Goal: Obtain resource: Download file/media

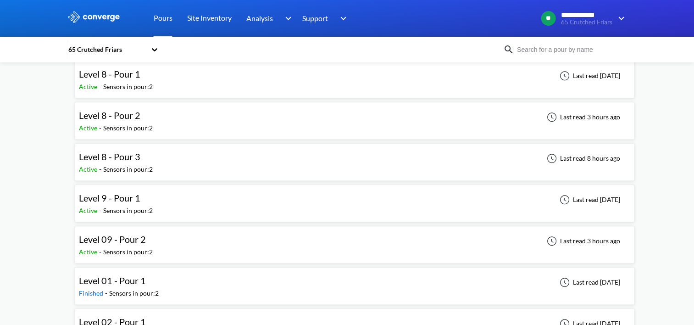
scroll to position [596, 0]
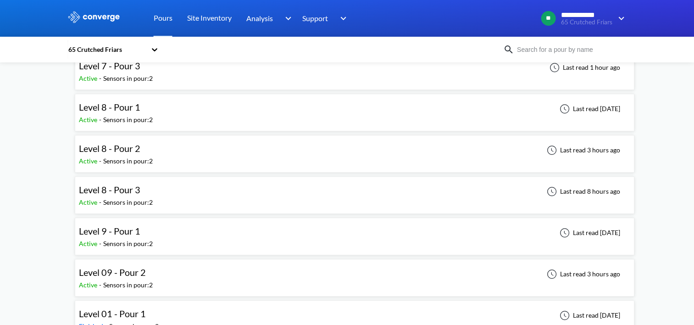
click at [186, 263] on div "Level 09 - Pour 2 Active - Sensors in pour: 2 Last read 3 hours ago" at bounding box center [354, 277] width 551 height 29
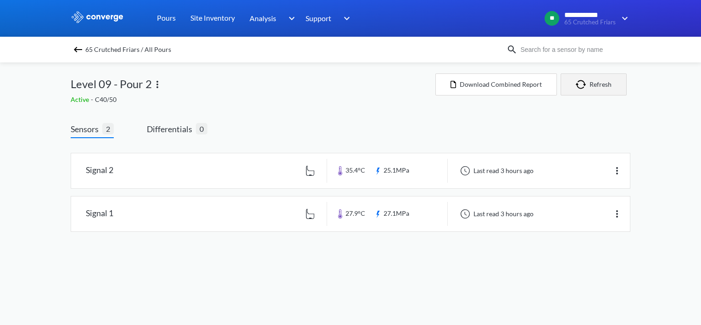
click at [591, 86] on button "Refresh" at bounding box center [593, 84] width 66 height 22
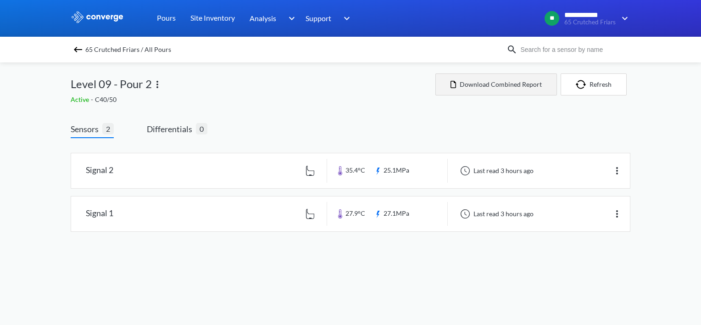
click at [492, 93] on button "Download Combined Report" at bounding box center [495, 84] width 121 height 22
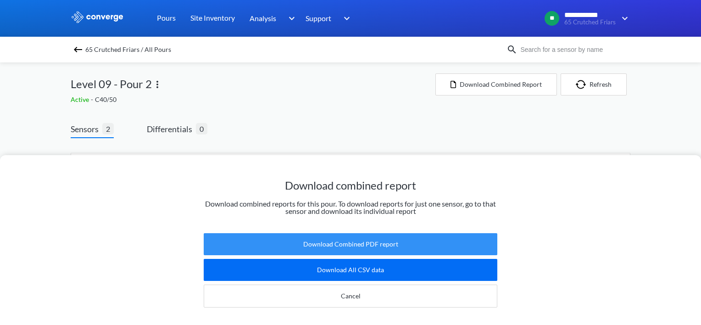
click at [334, 242] on button "Download Combined PDF report" at bounding box center [350, 244] width 293 height 22
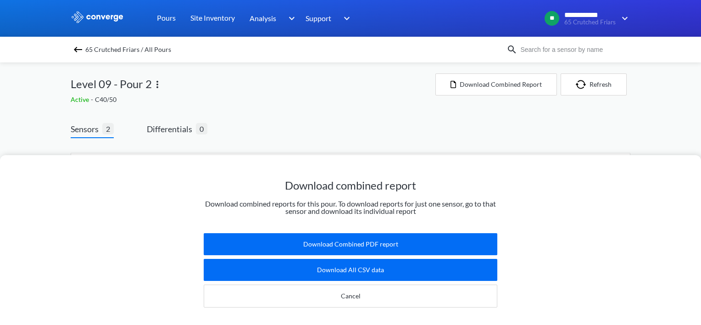
click at [411, 12] on div "**********" at bounding box center [491, 18] width 277 height 22
click at [108, 51] on span "65 Crutched Friars / All Pours" at bounding box center [128, 49] width 86 height 13
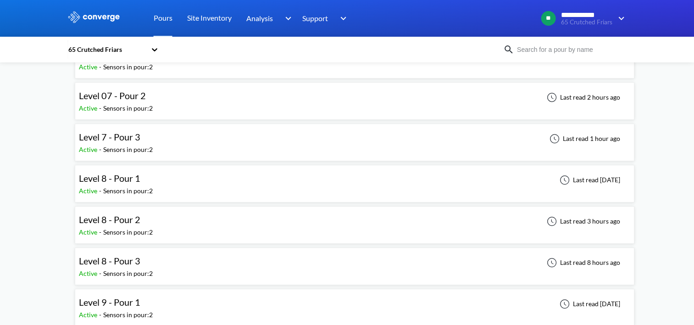
scroll to position [596, 0]
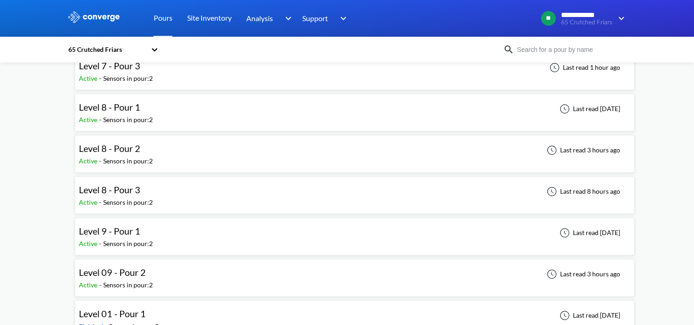
click at [206, 227] on div "Level 9 - Pour 1 Active - Sensors in pour: 2 Last read [DATE]" at bounding box center [354, 235] width 551 height 29
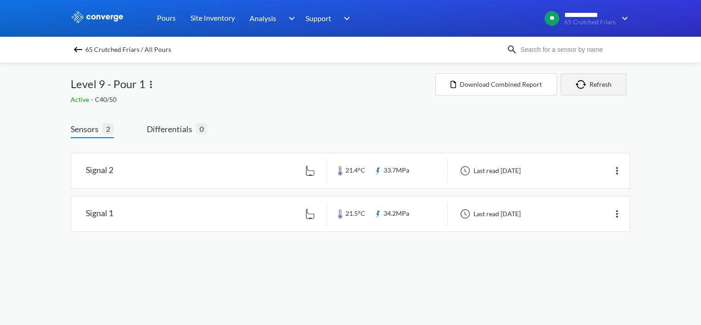
click at [603, 87] on button "Refresh" at bounding box center [593, 84] width 66 height 22
click at [593, 85] on button "Refresh" at bounding box center [593, 84] width 66 height 22
click at [622, 90] on button "Refresh" at bounding box center [593, 84] width 66 height 22
click at [591, 87] on button "Refresh" at bounding box center [593, 84] width 66 height 22
click at [592, 88] on button "Refresh" at bounding box center [593, 84] width 66 height 22
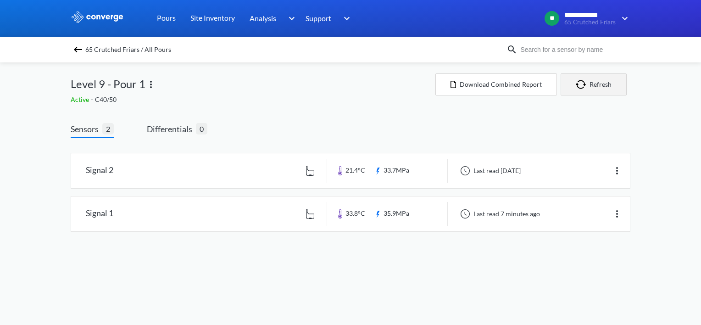
click at [593, 83] on button "Refresh" at bounding box center [593, 84] width 66 height 22
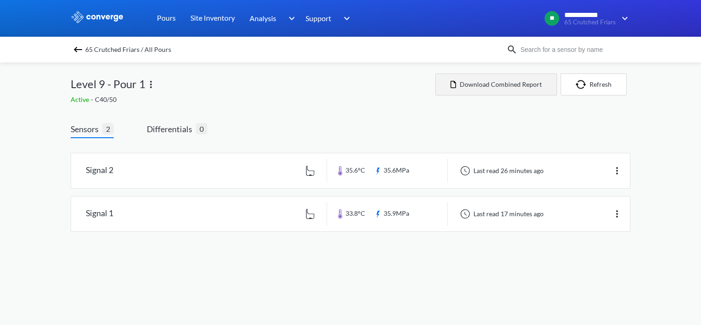
click at [497, 85] on button "Download Combined Report" at bounding box center [495, 84] width 121 height 22
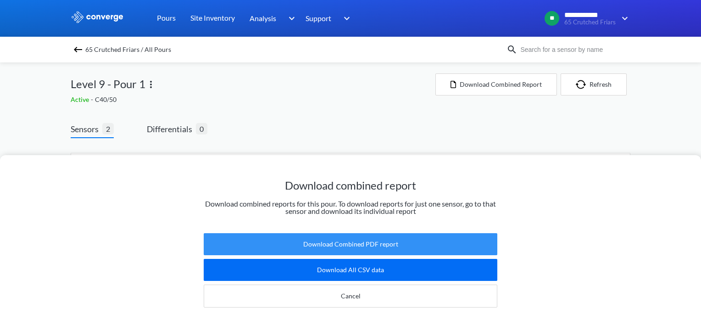
click at [325, 238] on button "Download Combined PDF report" at bounding box center [350, 244] width 293 height 22
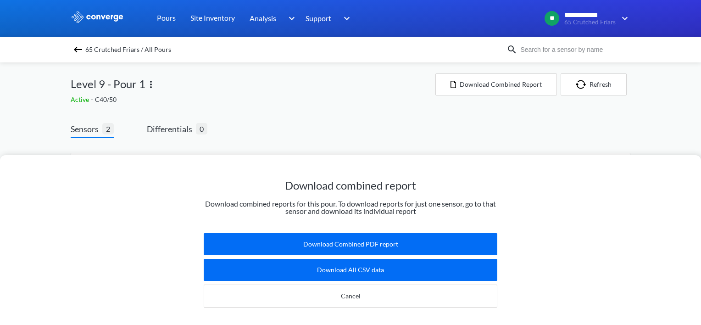
click at [345, 72] on div "Download combined report Download combined reports for this pour. To download r…" at bounding box center [350, 162] width 701 height 325
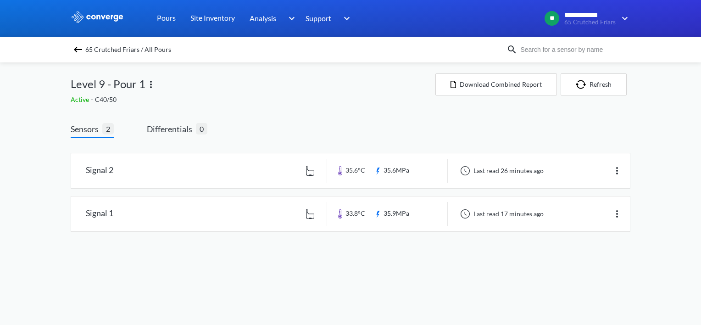
click at [96, 47] on span "65 Crutched Friars / All Pours" at bounding box center [128, 49] width 86 height 13
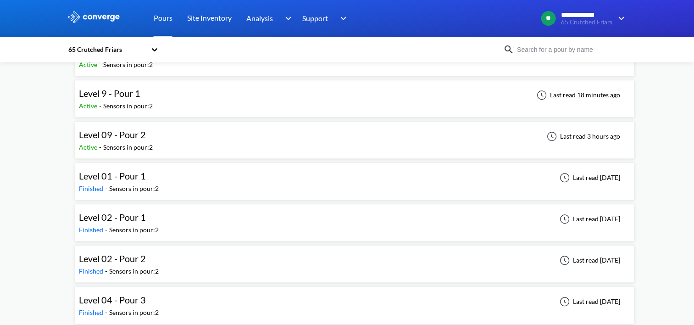
scroll to position [642, 0]
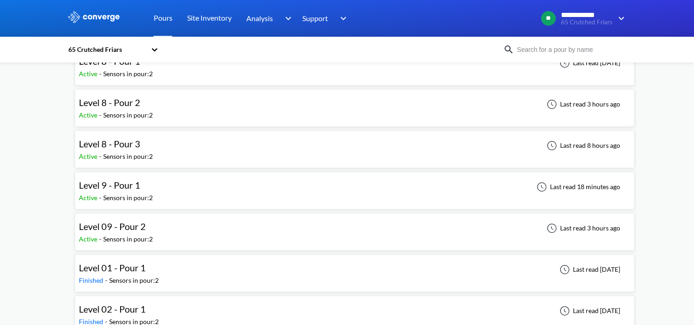
click at [179, 227] on div "Level 09 - Pour 2 Active - Sensors in pour: 2 Last read 3 hours ago" at bounding box center [354, 231] width 551 height 29
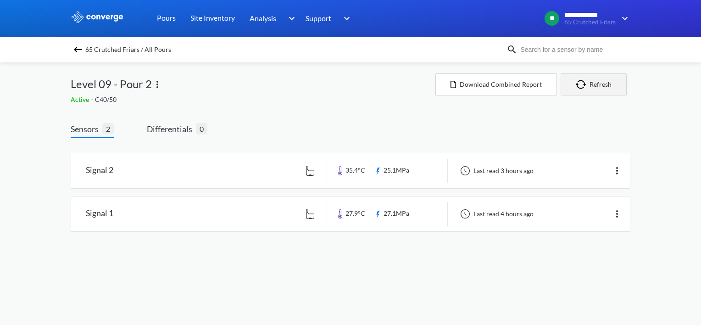
click at [592, 82] on button "Refresh" at bounding box center [593, 84] width 66 height 22
